Goal: Information Seeking & Learning: Check status

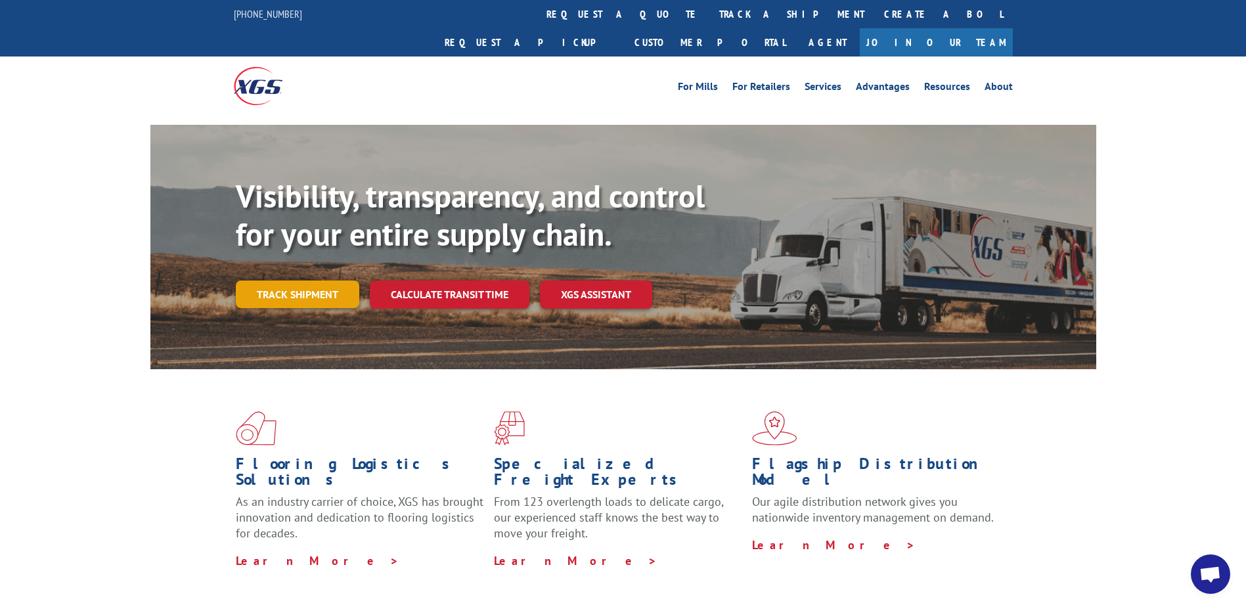
click at [331, 280] on link "Track shipment" at bounding box center [297, 294] width 123 height 28
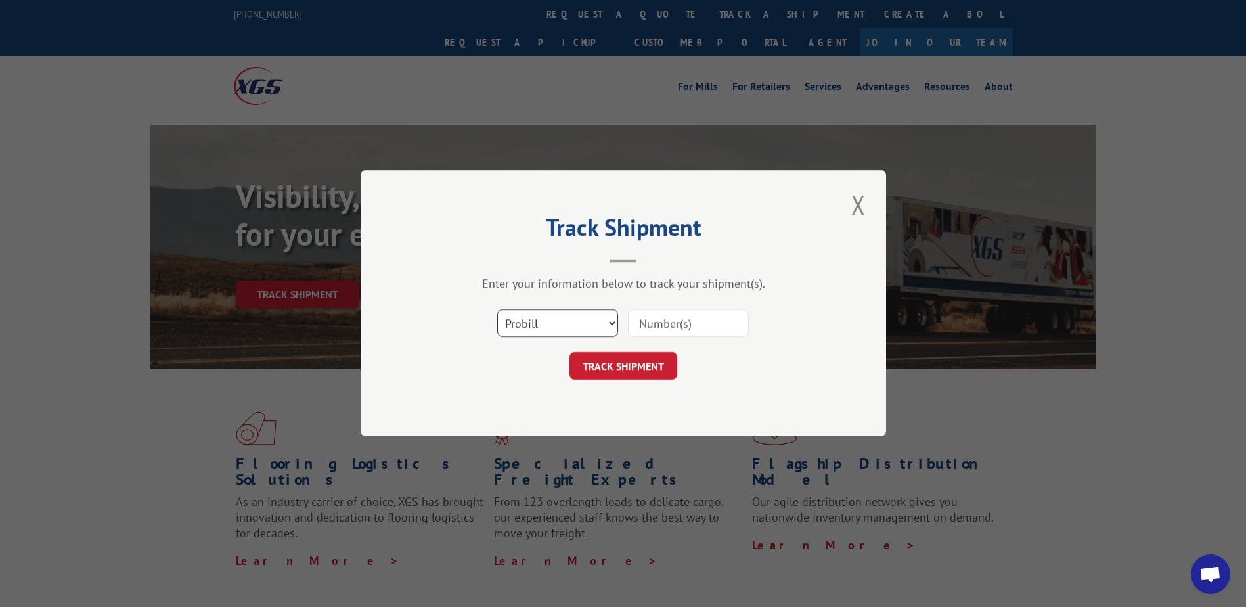
drag, startPoint x: 555, startPoint y: 316, endPoint x: 547, endPoint y: 334, distance: 19.4
click at [555, 316] on select "Select category... Probill BOL PO" at bounding box center [557, 324] width 121 height 28
select select "bol"
click at [497, 310] on select "Select category... Probill BOL PO" at bounding box center [557, 324] width 121 height 28
click at [655, 322] on input at bounding box center [688, 324] width 121 height 28
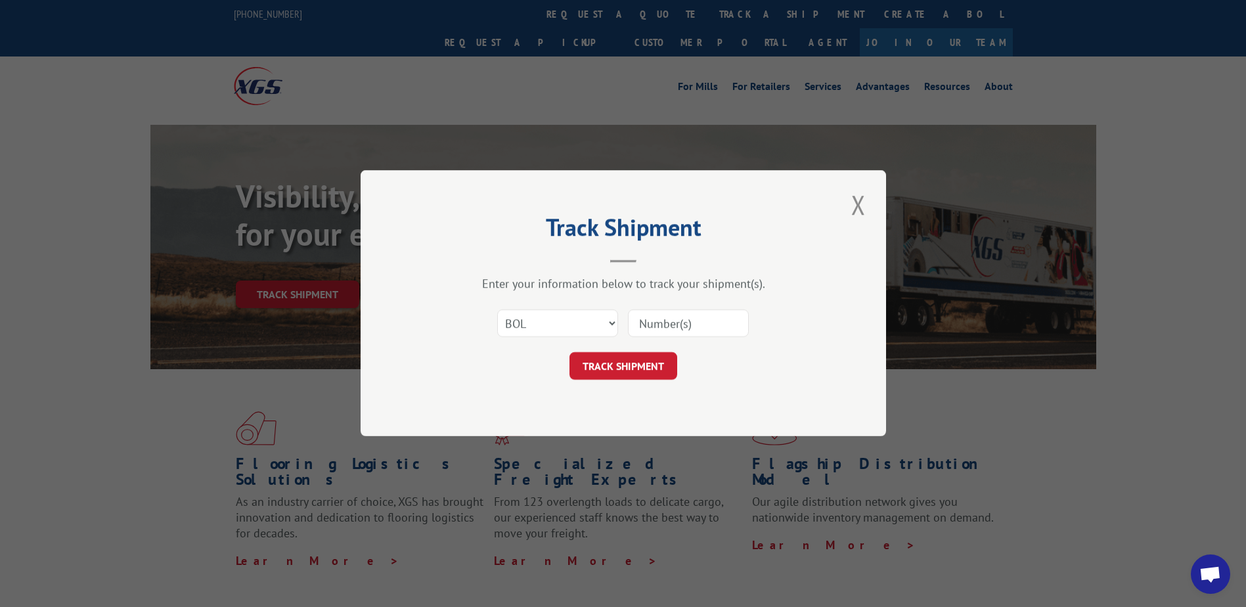
paste input "54388429"
type input "54388429"
click at [628, 364] on button "TRACK SHIPMENT" at bounding box center [623, 367] width 108 height 28
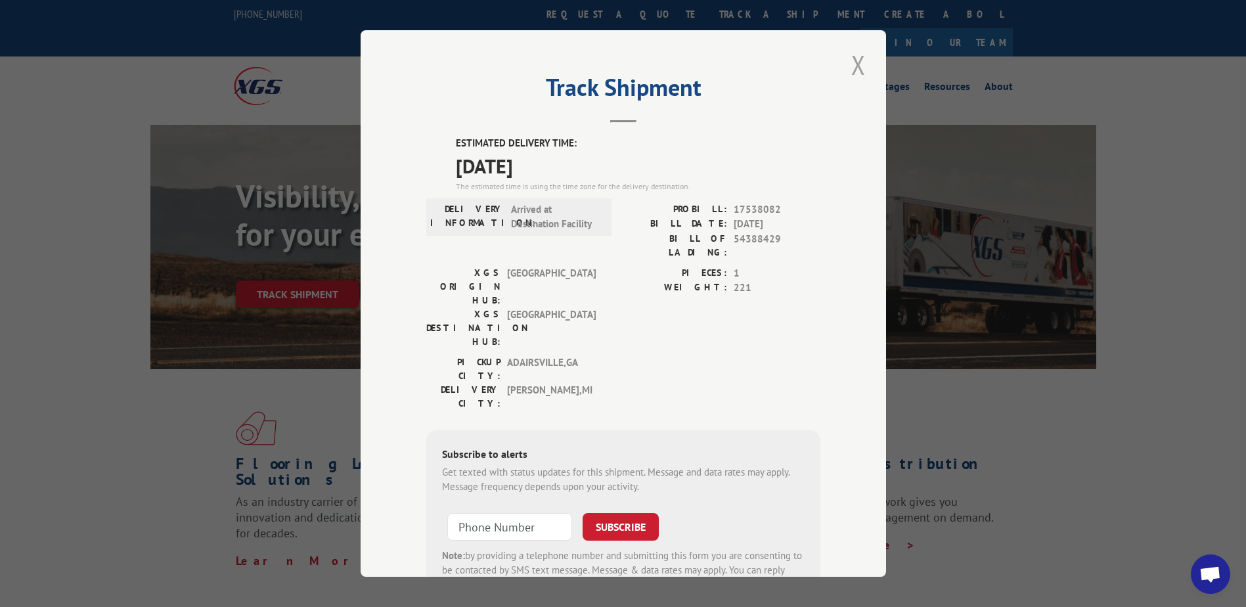
click at [854, 68] on button "Close modal" at bounding box center [858, 65] width 22 height 36
